Goal: Entertainment & Leisure: Browse casually

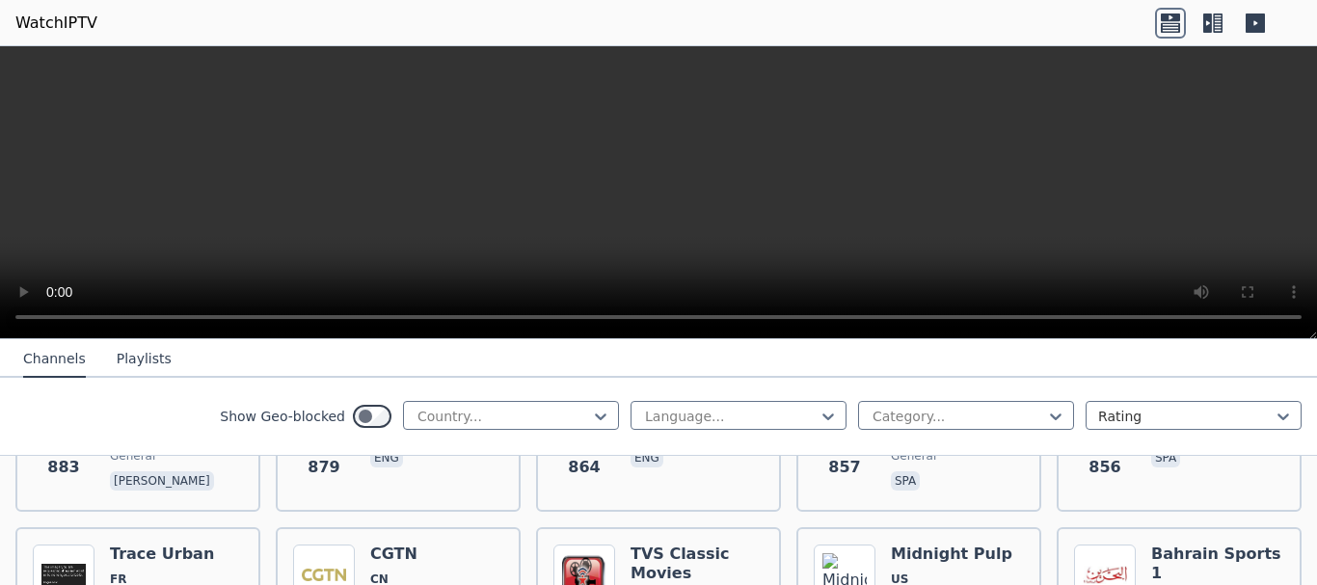
scroll to position [3086, 0]
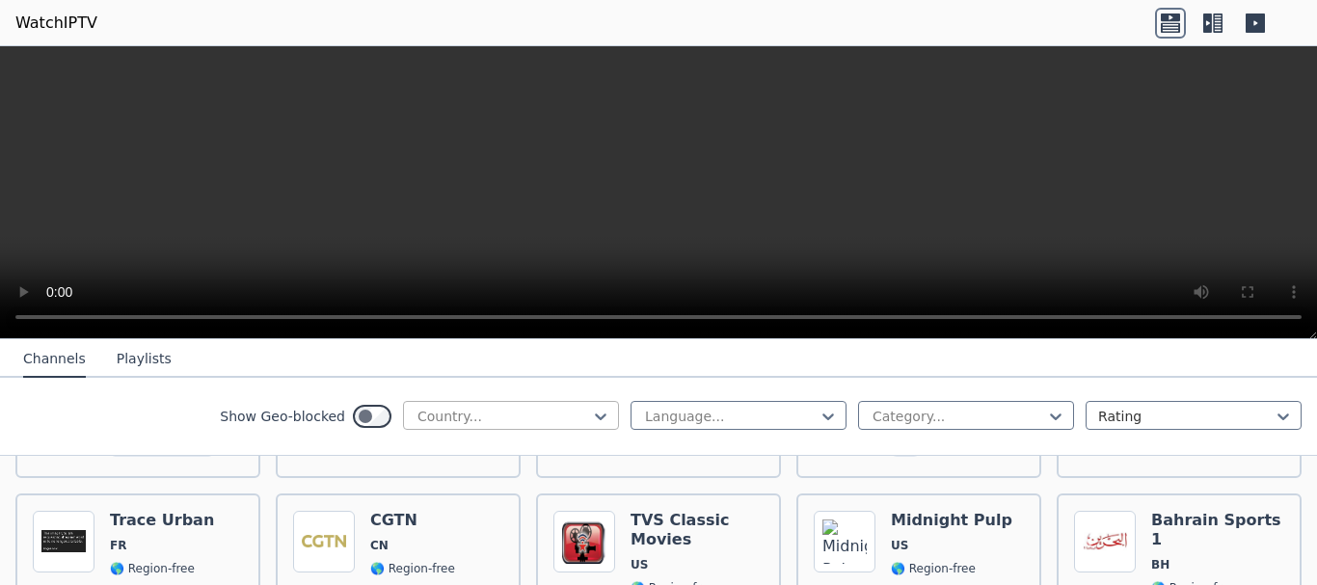
click at [478, 412] on div at bounding box center [504, 416] width 176 height 19
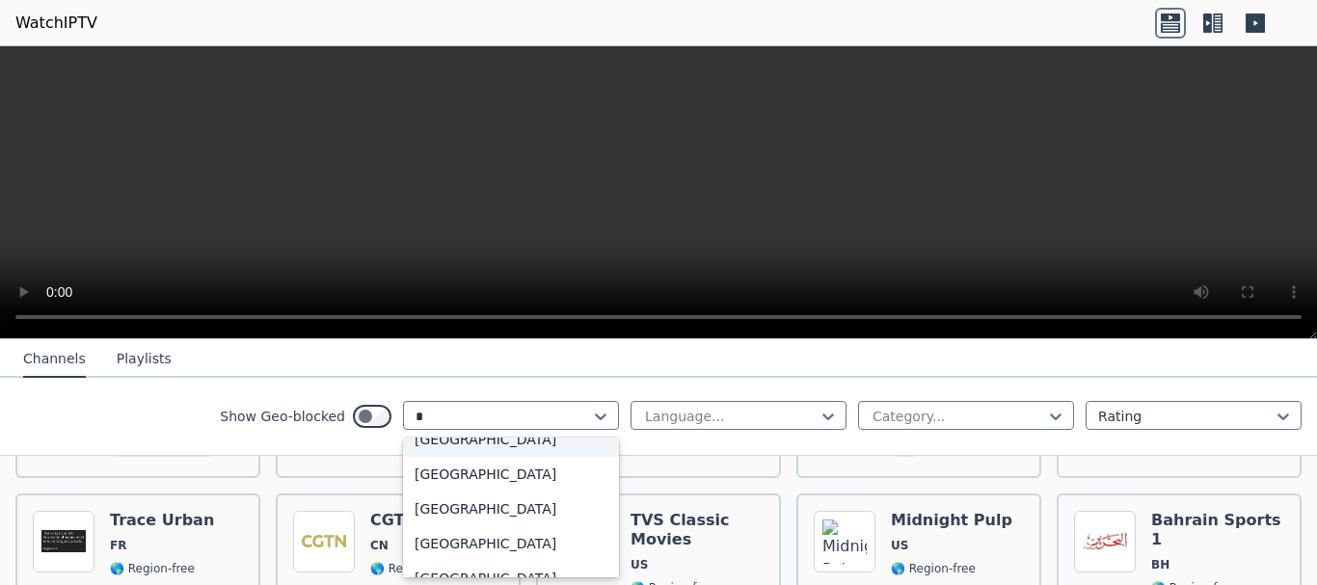
scroll to position [158, 0]
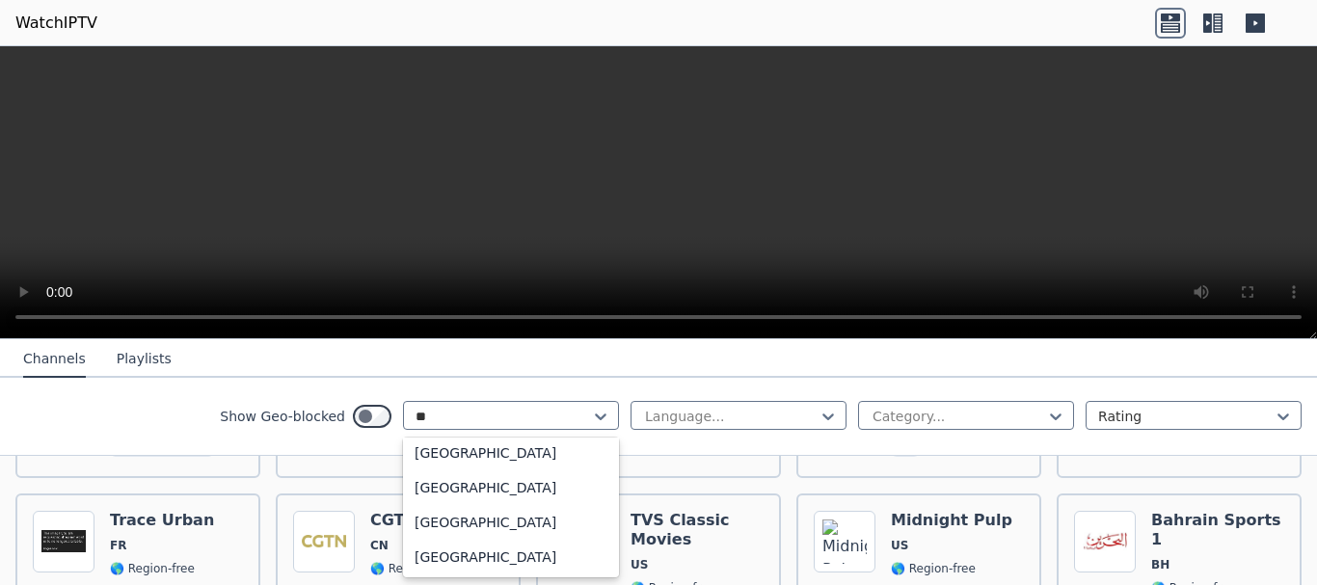
type input "***"
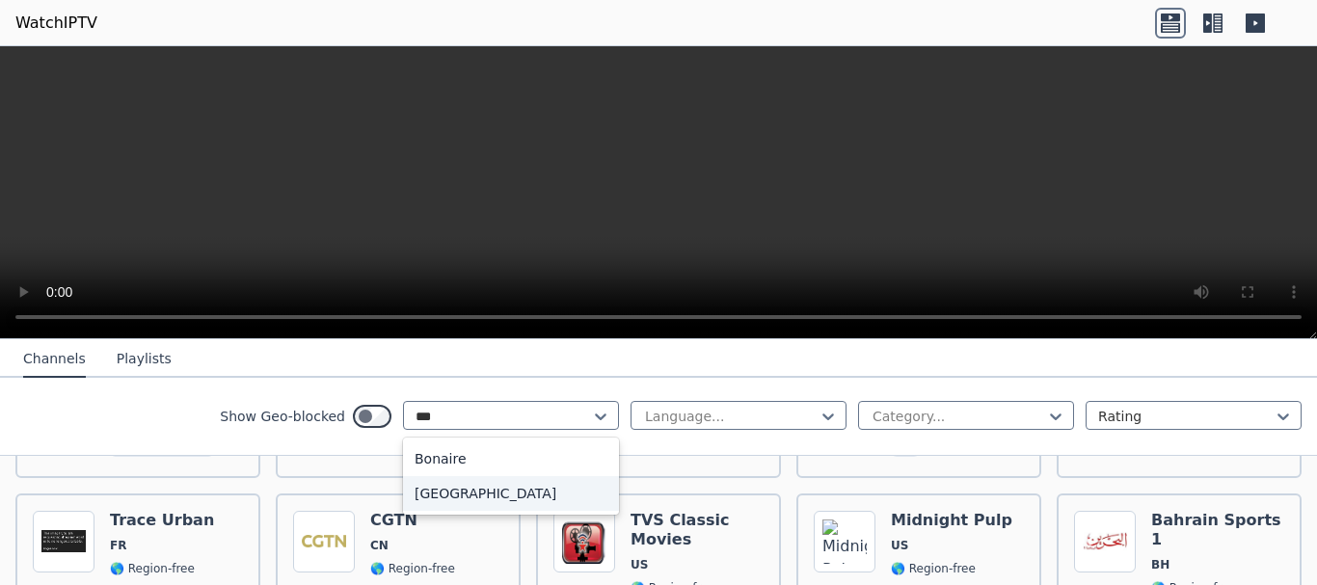
click at [452, 496] on div "[GEOGRAPHIC_DATA]" at bounding box center [511, 493] width 216 height 35
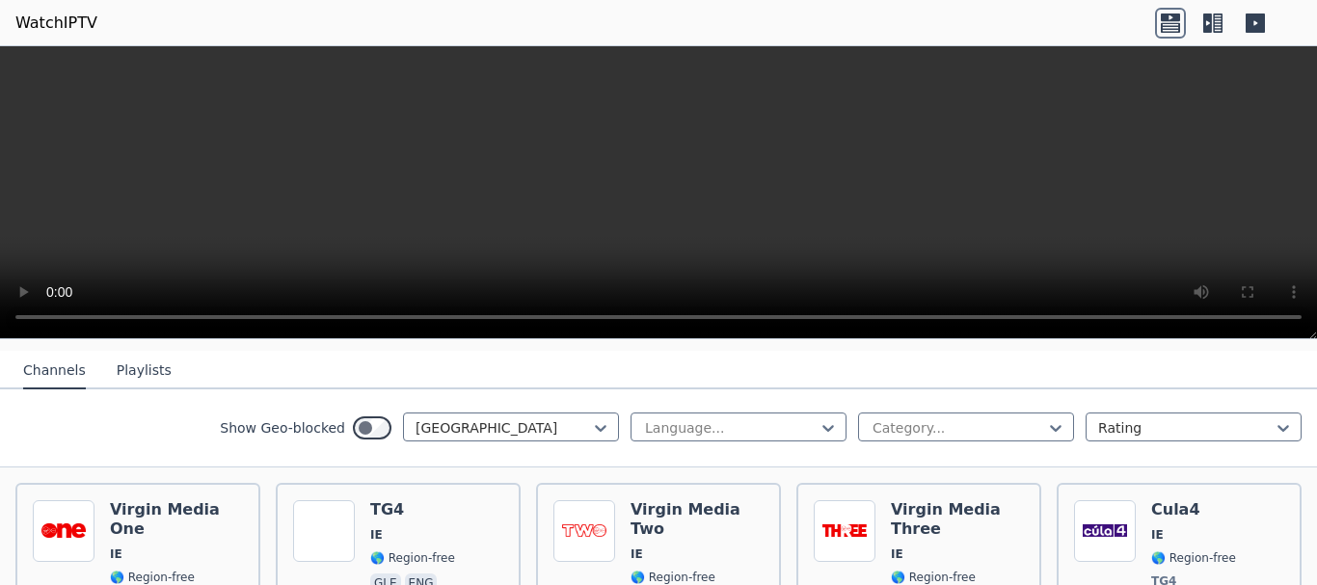
scroll to position [81, 0]
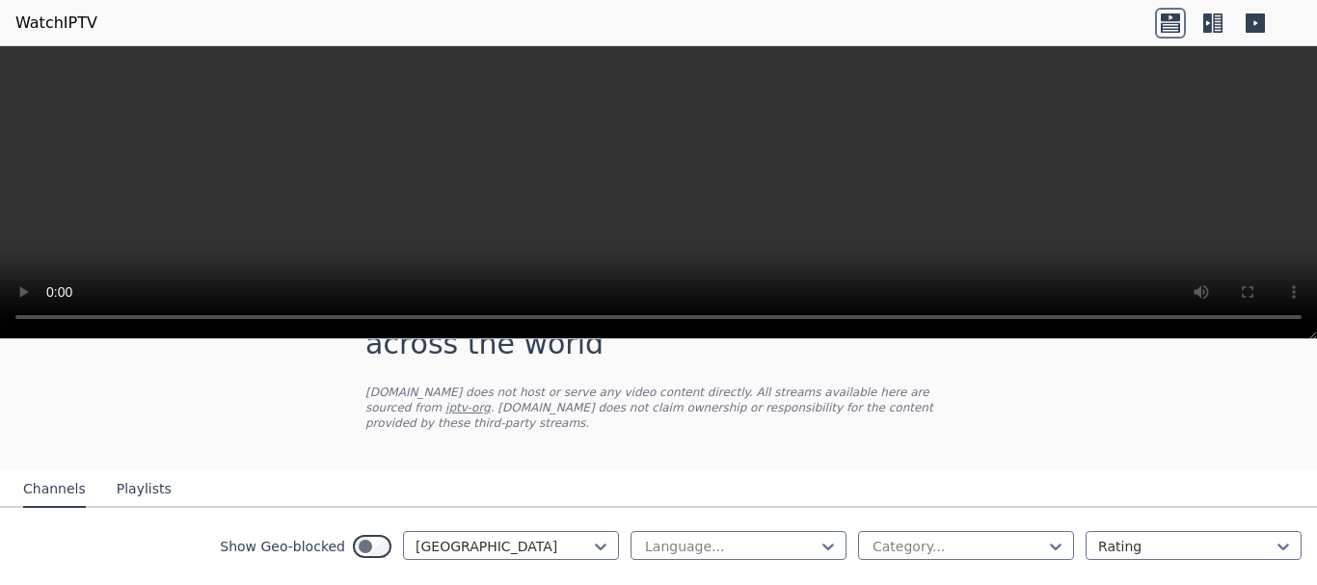
click at [1218, 26] on icon at bounding box center [1218, 23] width 10 height 19
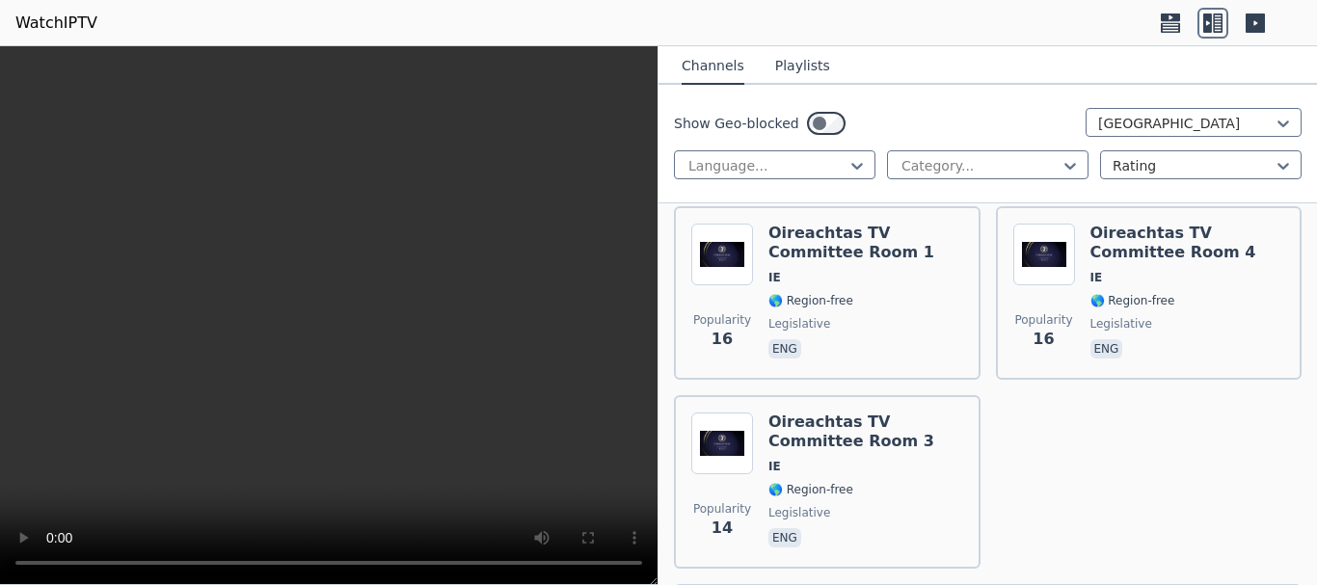
scroll to position [1125, 0]
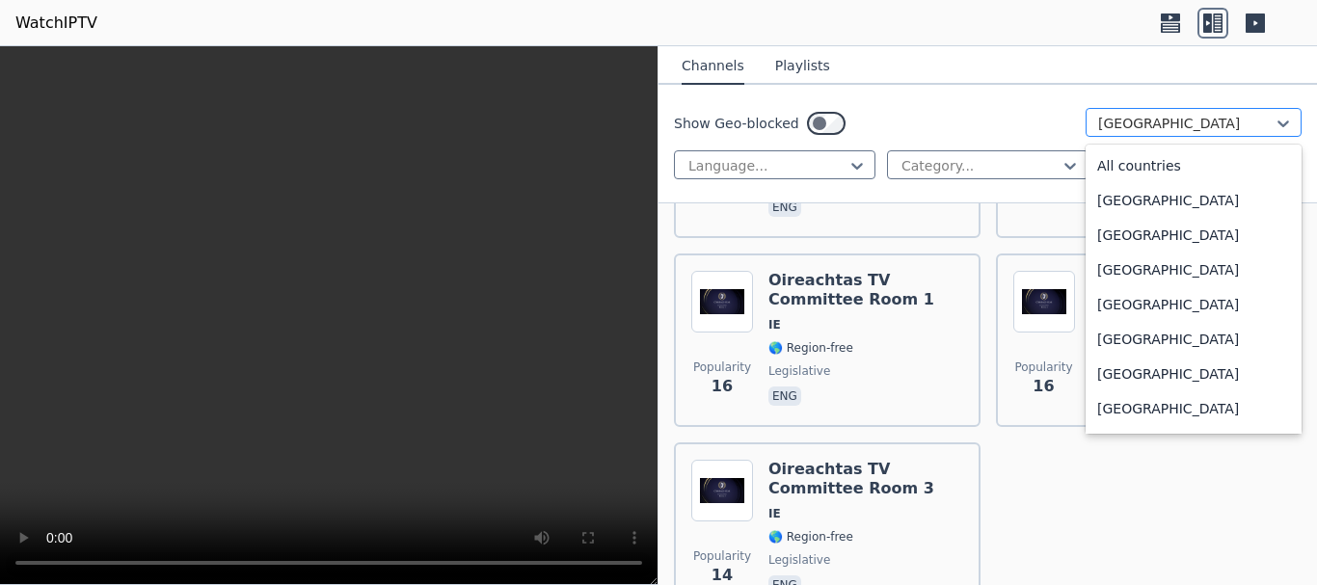
click at [1099, 120] on div at bounding box center [1186, 123] width 176 height 19
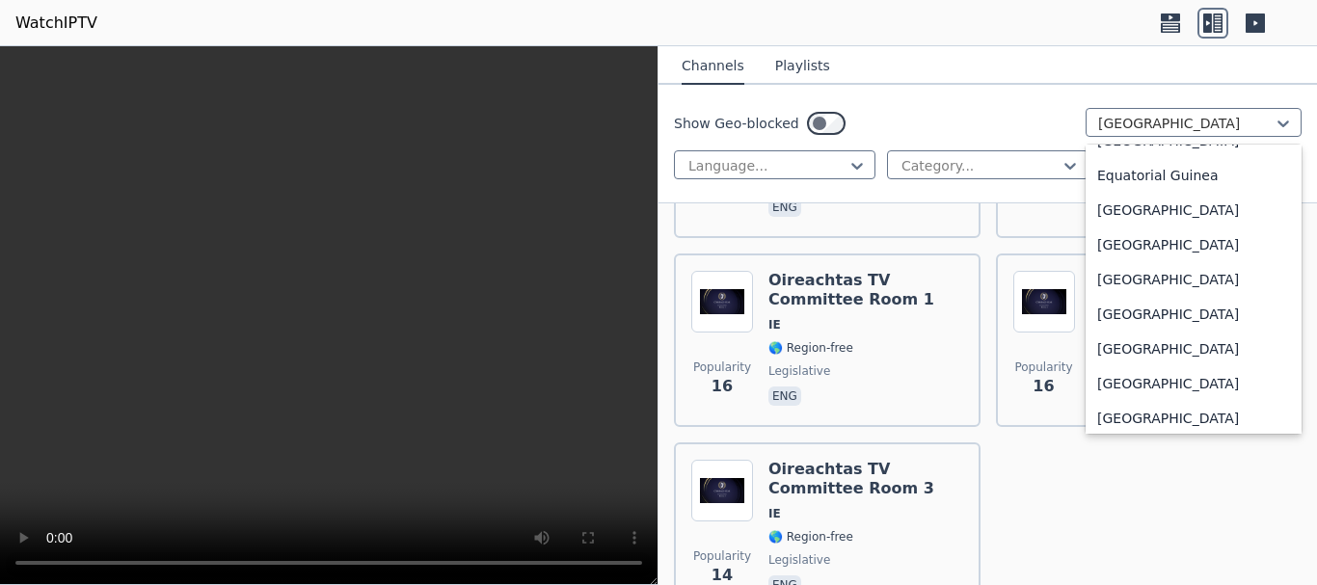
scroll to position [0, 0]
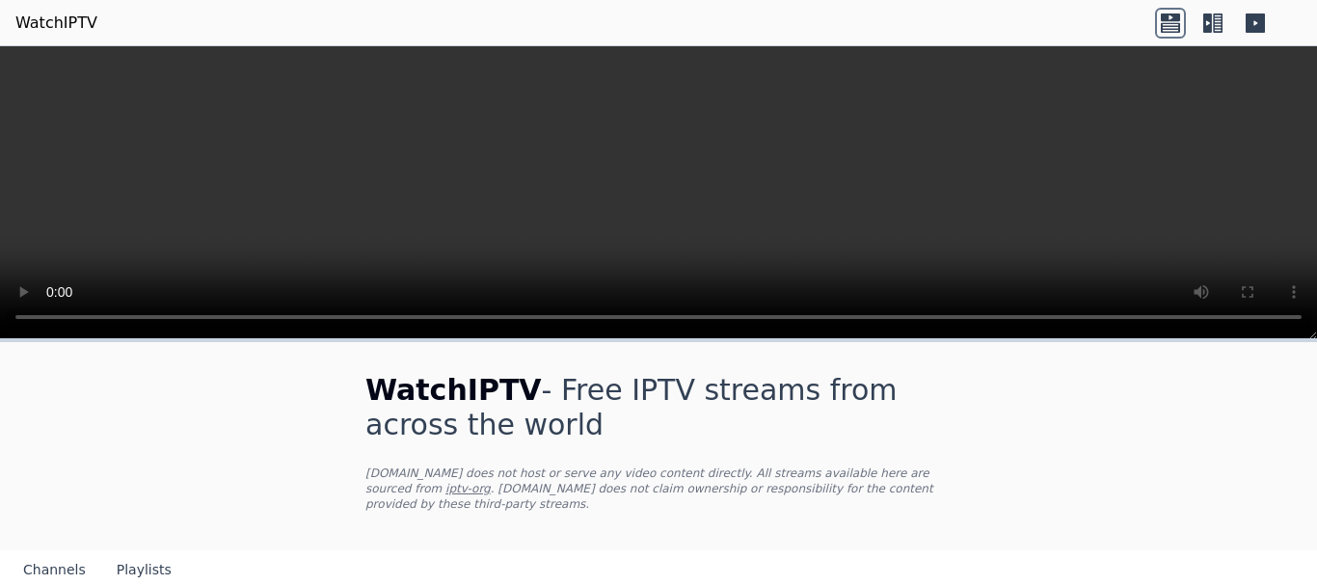
click at [138, 553] on button "Playlists" at bounding box center [144, 571] width 55 height 37
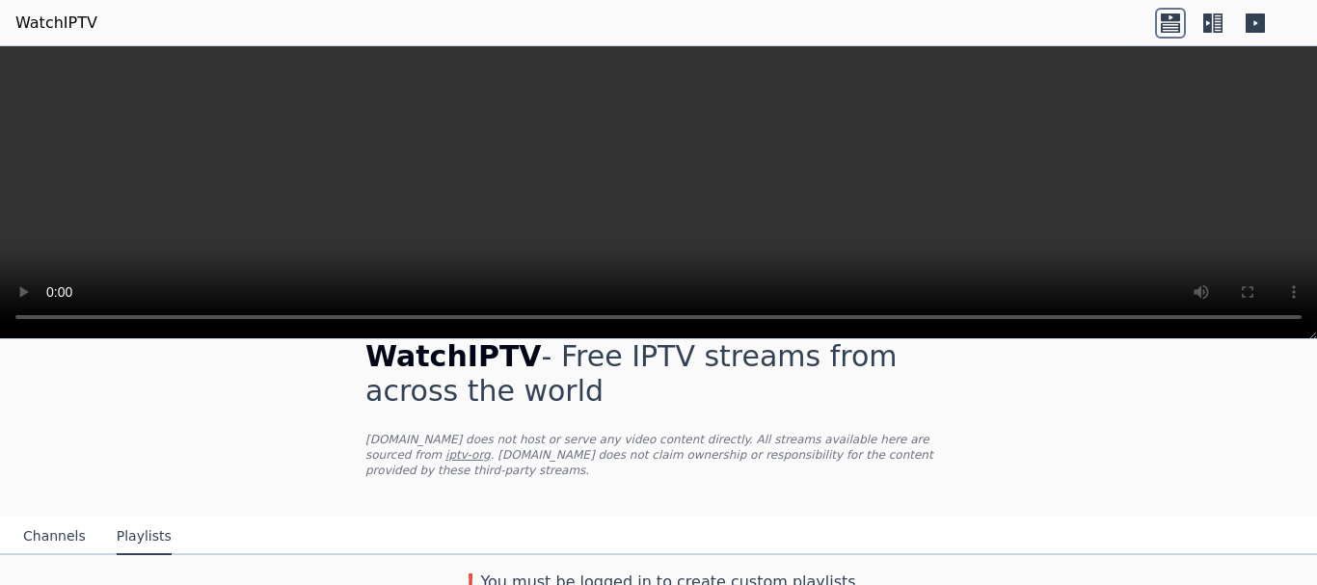
click at [44, 524] on button "Channels" at bounding box center [54, 537] width 63 height 37
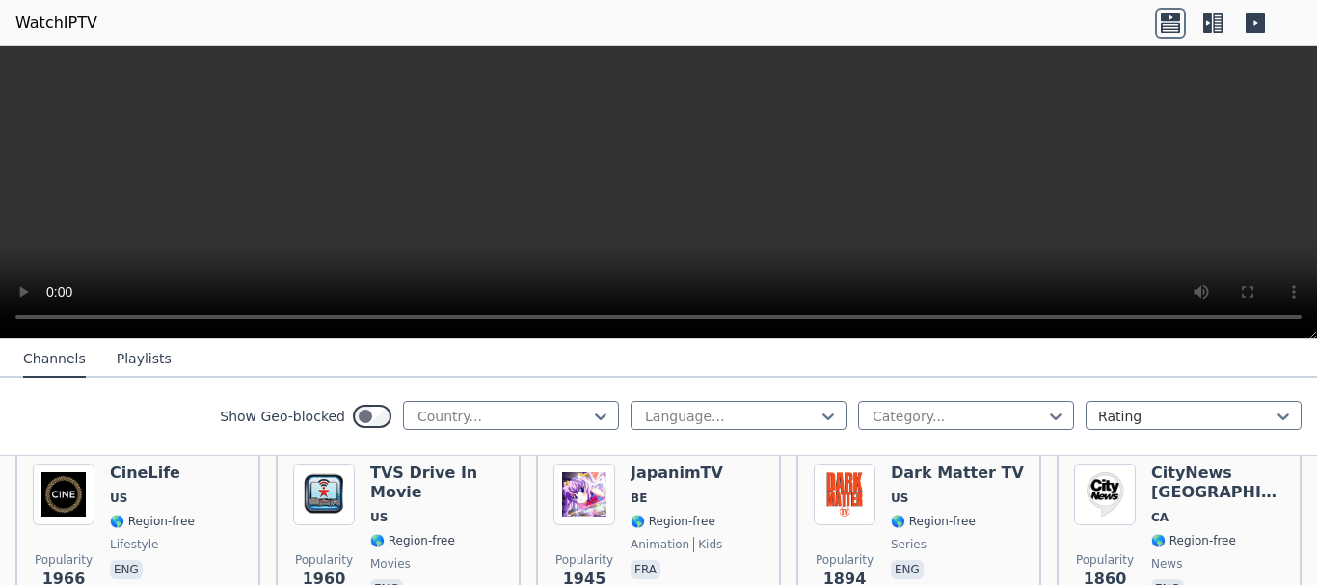
scroll to position [1095, 0]
